Goal: Task Accomplishment & Management: Manage account settings

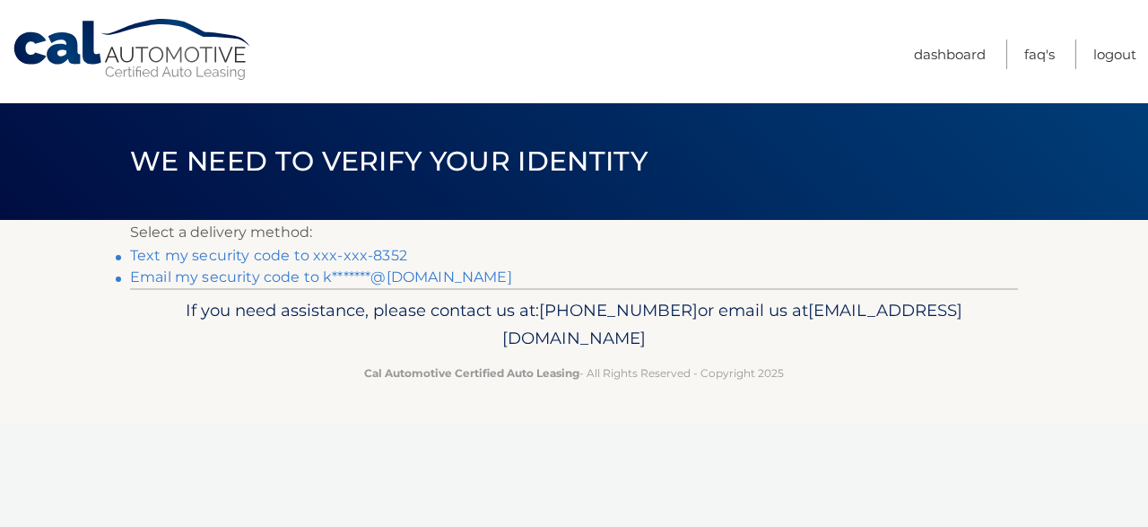
click at [175, 256] on link "Text my security code to xxx-xxx-8352" at bounding box center [268, 255] width 277 height 17
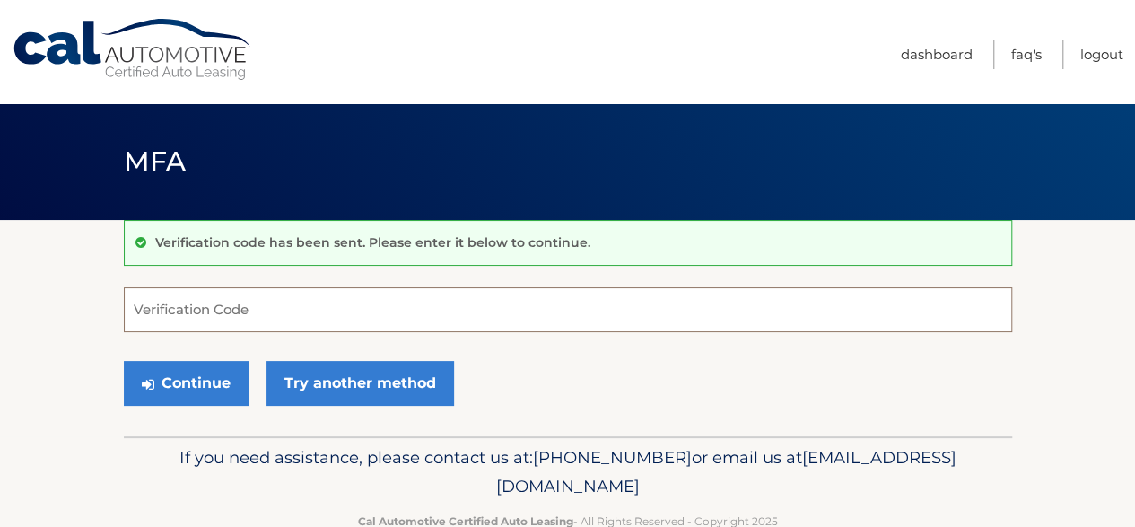
click at [188, 308] on input "Verification Code" at bounding box center [568, 309] width 888 height 45
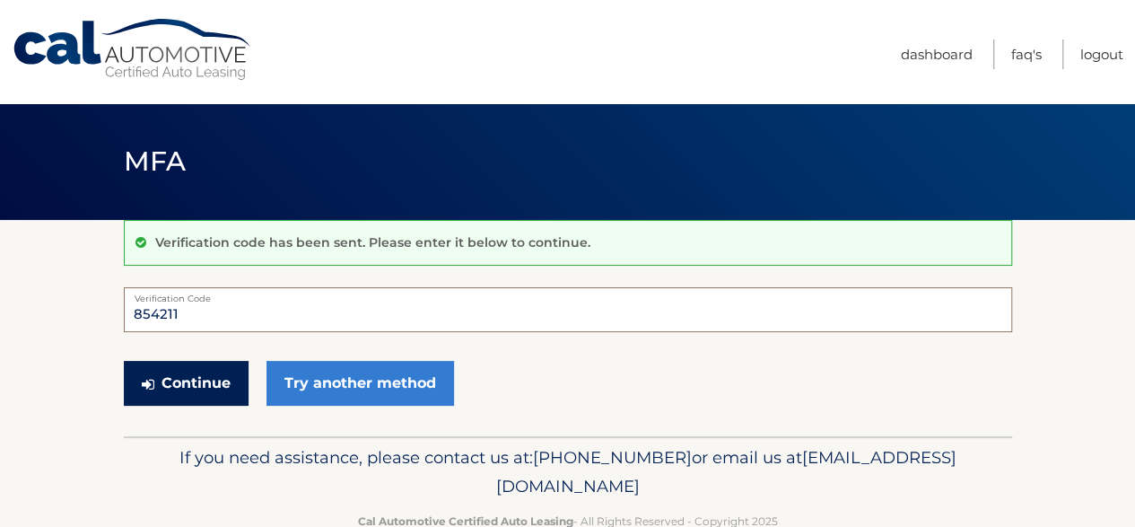
type input "854211"
click at [176, 378] on button "Continue" at bounding box center [186, 383] width 125 height 45
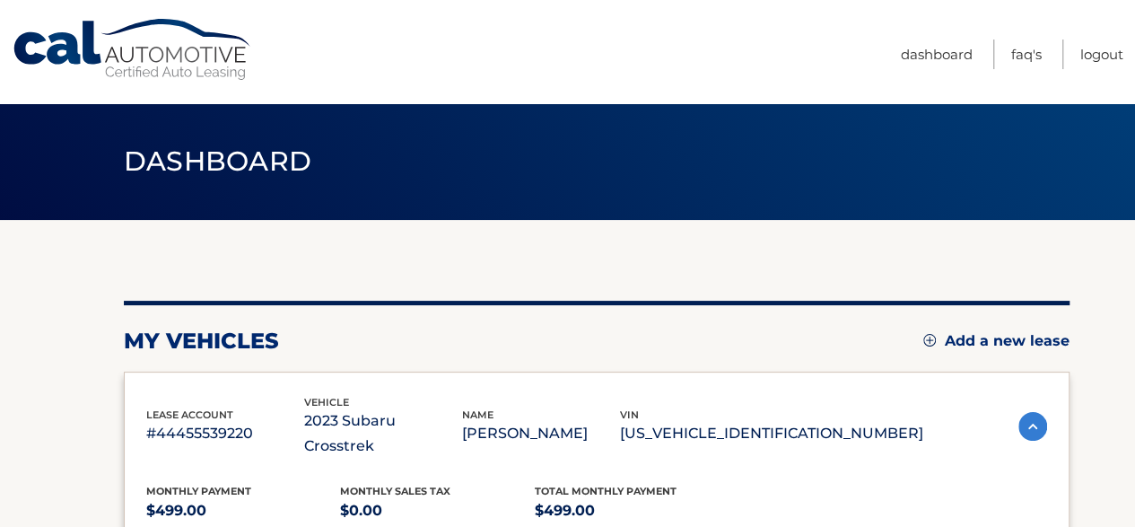
click at [1098, 0] on div at bounding box center [567, 0] width 1135 height 0
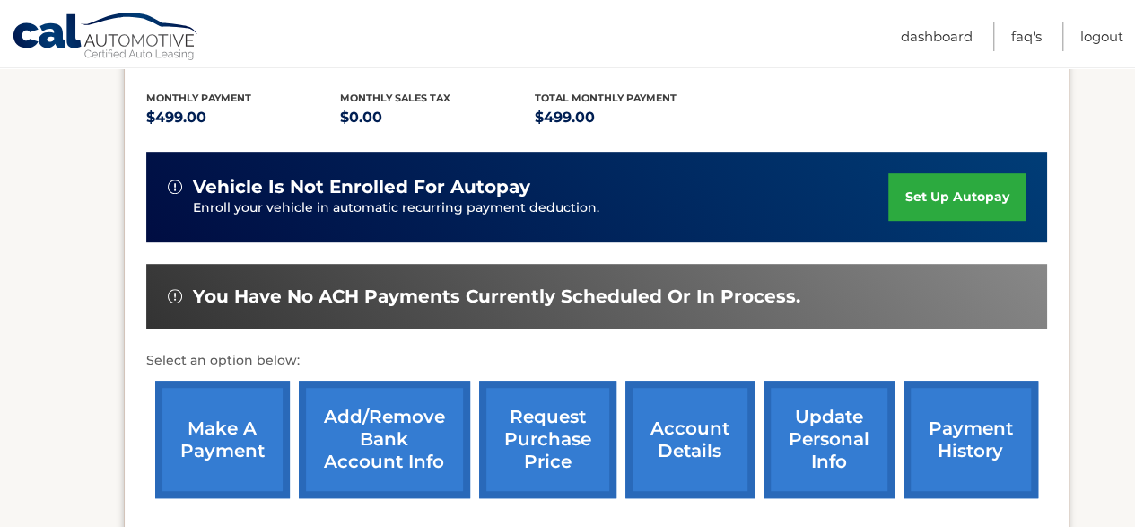
scroll to position [395, 0]
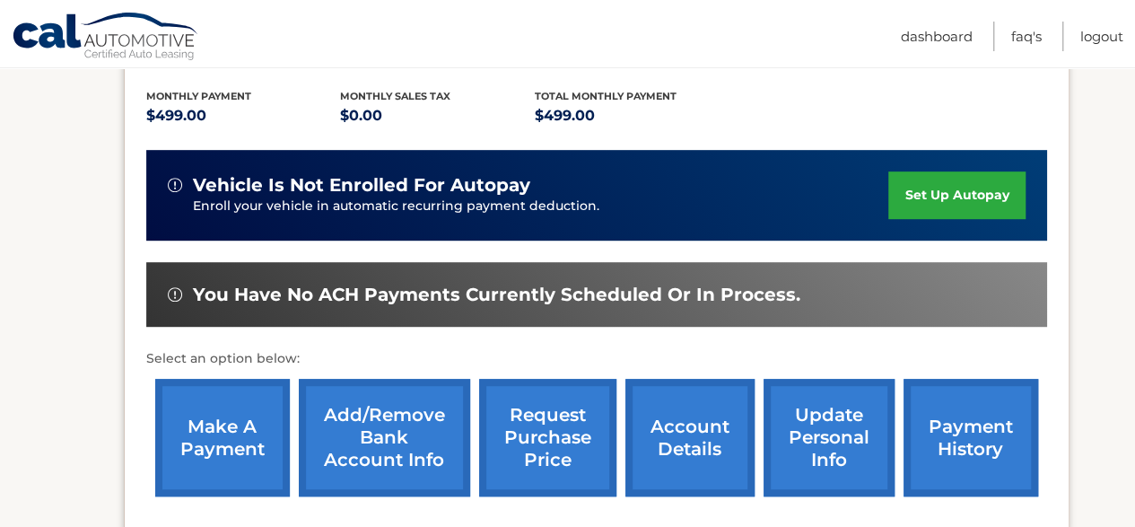
drag, startPoint x: 1107, startPoint y: 309, endPoint x: 400, endPoint y: 365, distance: 709.0
click at [400, 365] on section "my vehicles Add a new lease lease account #44455539220 vehicle 2023 Subaru Cros…" at bounding box center [567, 203] width 1135 height 756
click at [205, 401] on link "make a payment" at bounding box center [222, 437] width 135 height 117
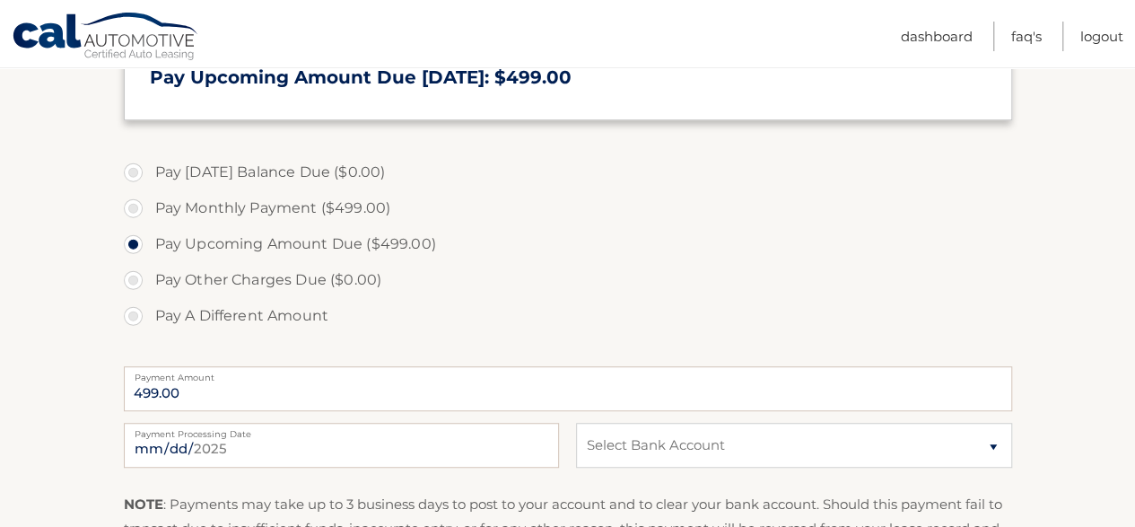
scroll to position [502, 0]
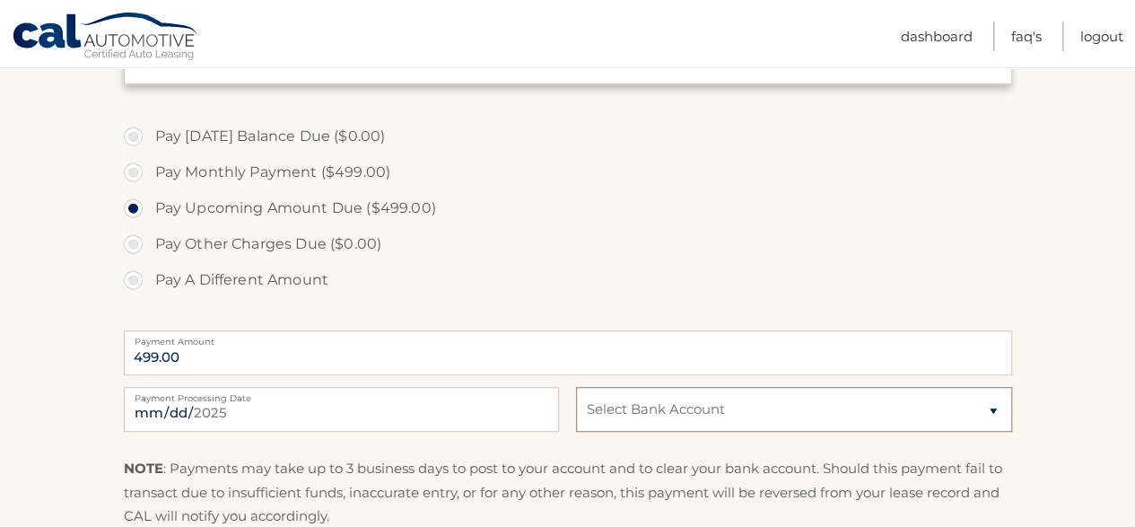
click at [990, 408] on select "Select Bank Account Checking JPMORGAN CHASE BANK, NA *****0435 Checking M &amp;…" at bounding box center [793, 409] width 435 height 45
click at [576, 387] on select "Select Bank Account Checking JPMORGAN CHASE BANK, NA *****0435 Checking M &amp;…" at bounding box center [793, 409] width 435 height 45
click at [994, 405] on select "Select Bank Account Checking JPMORGAN CHASE BANK, NA *****0435 Checking M &amp;…" at bounding box center [793, 409] width 435 height 45
select select "YmRmNGU4ZWYtZDA4Ni00M2VhLTk3MDYtOGY0MGU3OTAzODhk"
click at [576, 387] on select "Select Bank Account Checking JPMORGAN CHASE BANK, NA *****0435 Checking M &amp;…" at bounding box center [793, 409] width 435 height 45
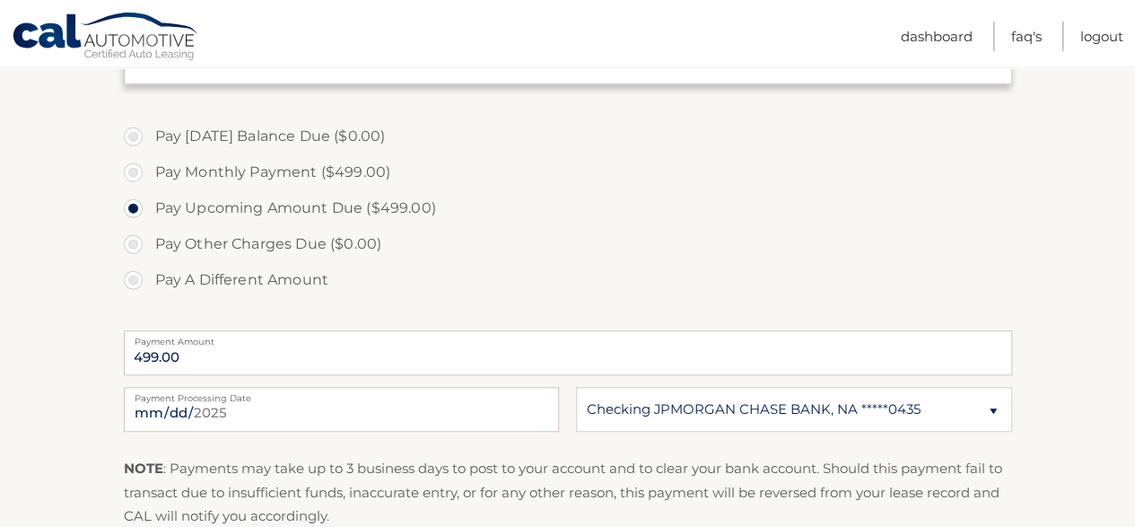
click at [1067, 286] on section "Account Overview | Make a Payment Payment Information Today's Balance Due: = $0…" at bounding box center [567, 180] width 1135 height 926
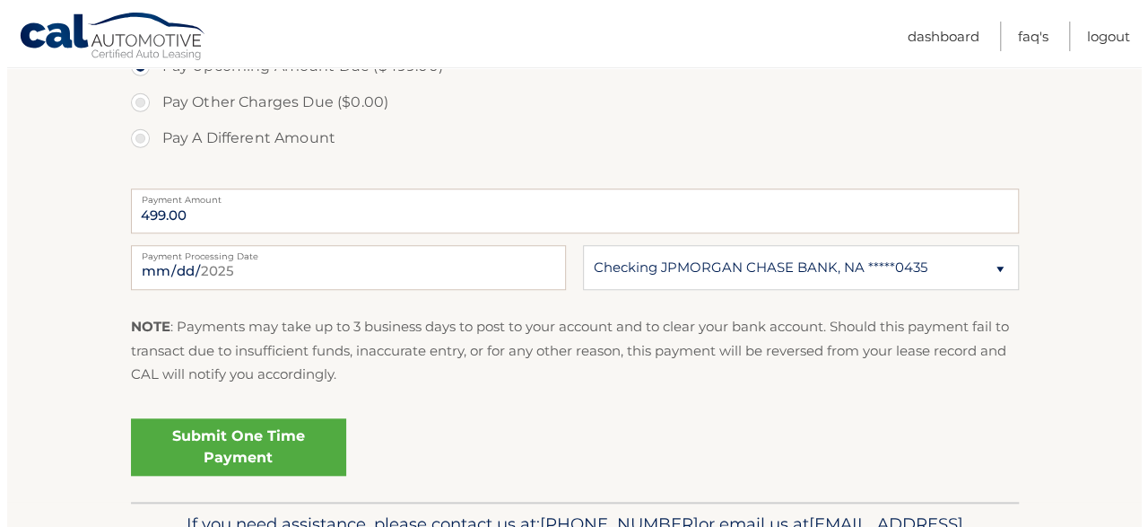
scroll to position [646, 0]
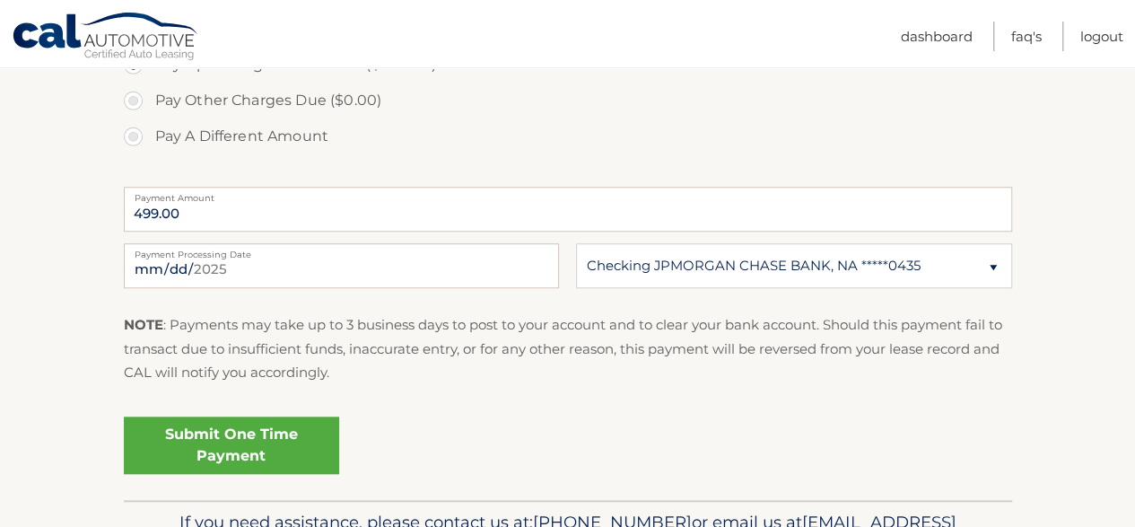
click at [194, 434] on link "Submit One Time Payment" at bounding box center [231, 444] width 215 height 57
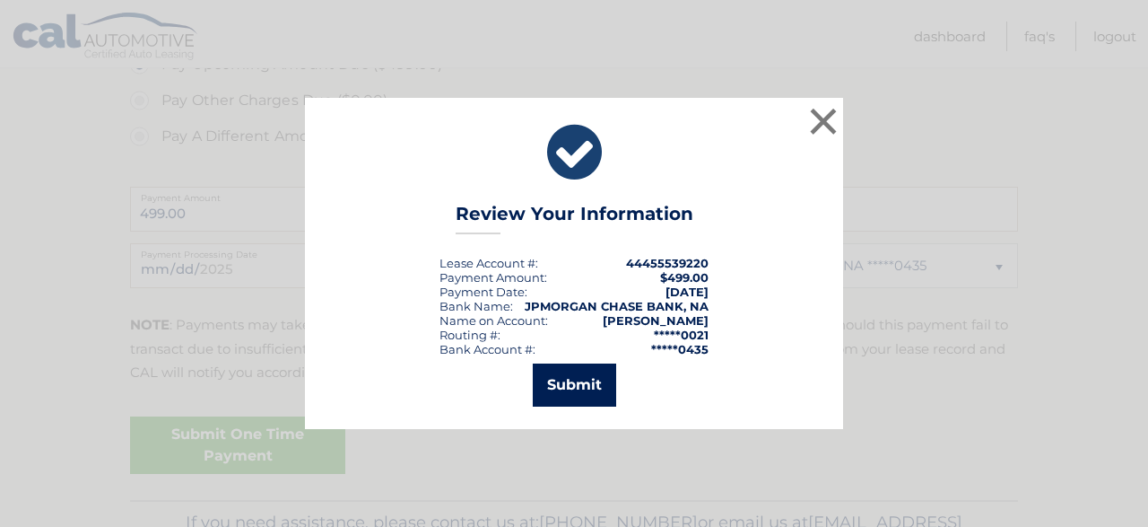
click at [560, 383] on button "Submit" at bounding box center [574, 384] width 83 height 43
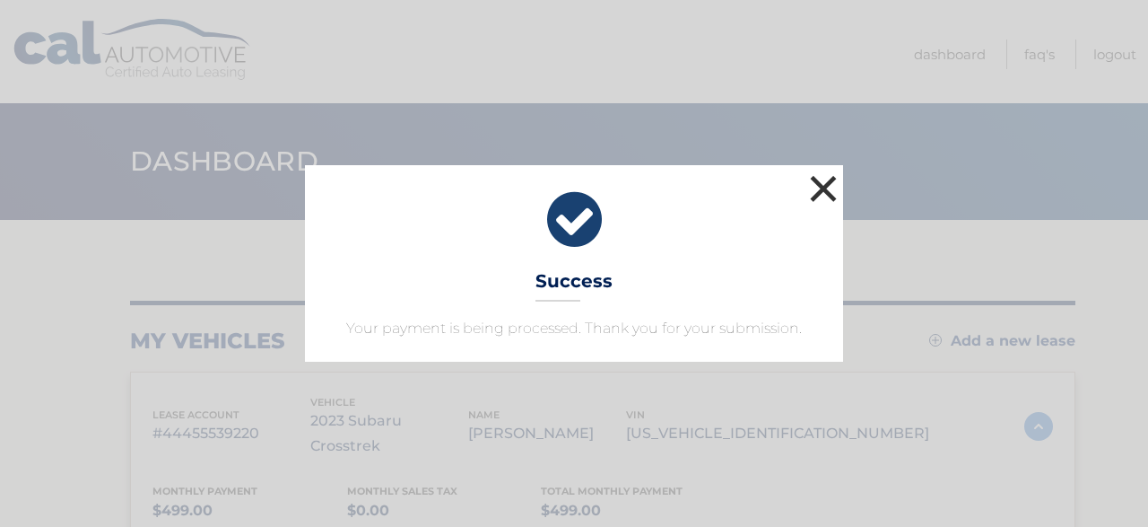
click at [822, 172] on button "×" at bounding box center [823, 188] width 36 height 36
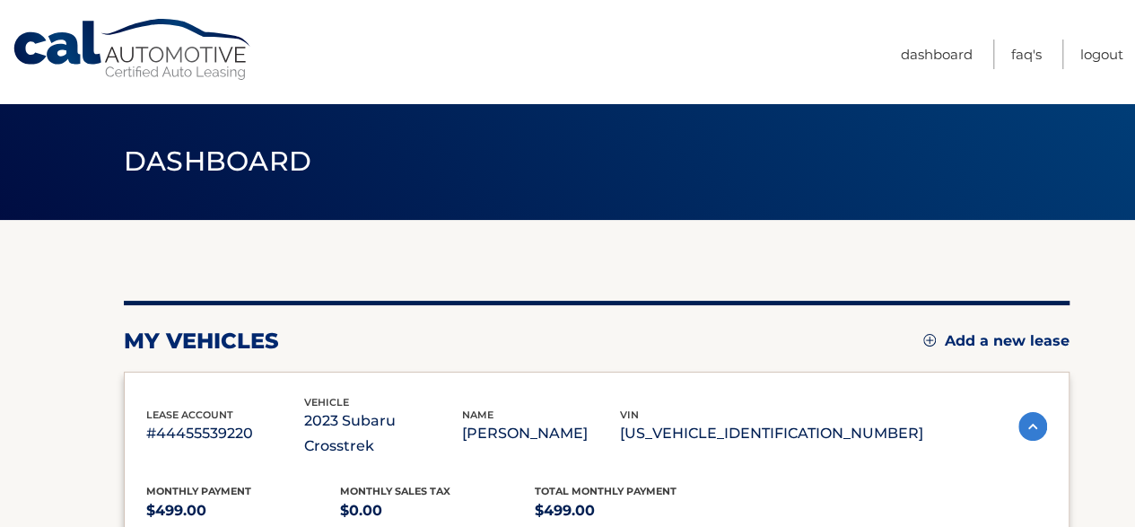
click at [1023, 157] on div "Dashboard" at bounding box center [567, 161] width 1135 height 117
click at [1098, 51] on link "Logout" at bounding box center [1101, 54] width 43 height 30
